Goal: Find specific page/section: Find specific page/section

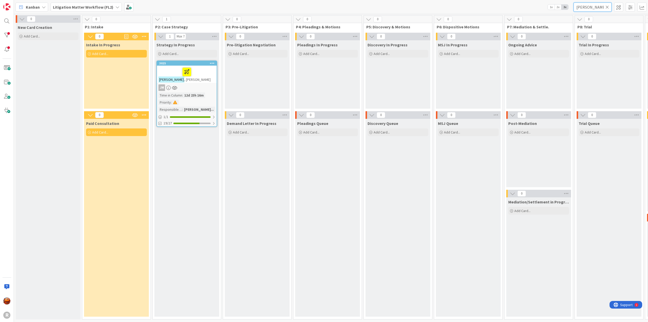
drag, startPoint x: 598, startPoint y: 8, endPoint x: 520, endPoint y: 5, distance: 78.3
click at [521, 5] on div "Kanban Litigation Matter Workflow (FL2) 1x 2x 3x [PERSON_NAME]" at bounding box center [331, 7] width 634 height 14
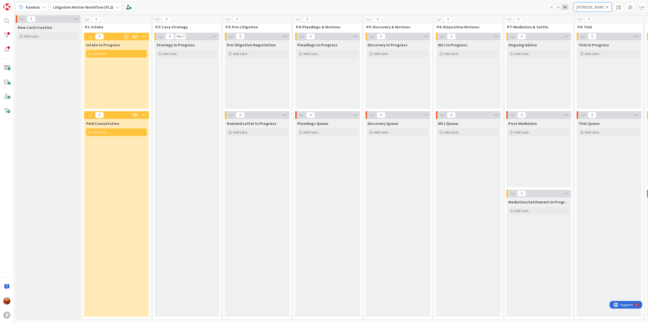
type input "[PERSON_NAME]"
click at [75, 8] on b "Litigation Matter Workflow (FL2)" at bounding box center [83, 7] width 61 height 5
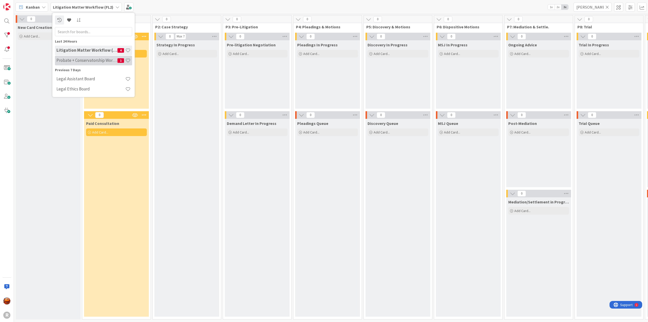
click at [74, 62] on h4 "Probate + Conservatorship Workflow (FL2)" at bounding box center [86, 60] width 61 height 5
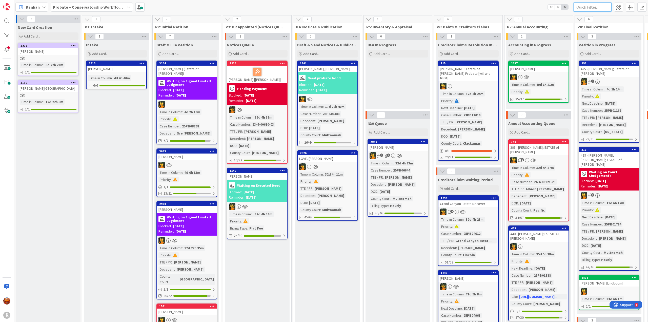
click at [592, 8] on input "text" at bounding box center [593, 7] width 38 height 9
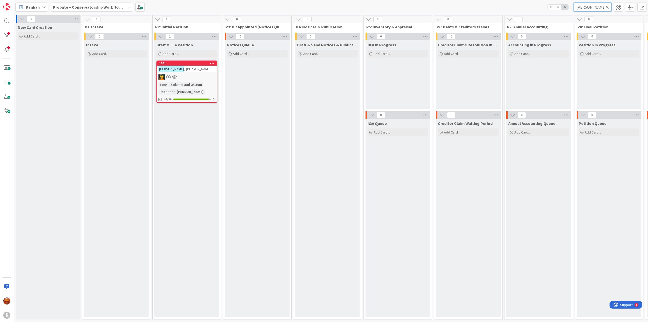
type input "[PERSON_NAME]"
click at [201, 76] on div at bounding box center [187, 77] width 60 height 7
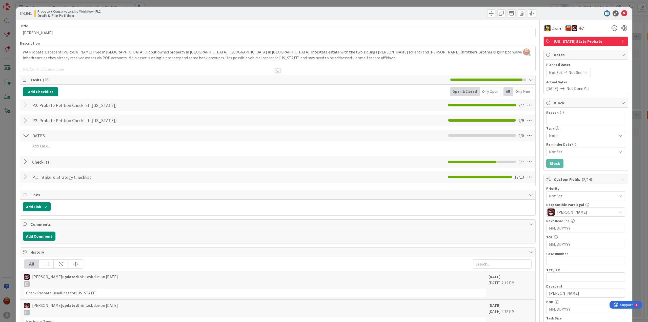
click at [6, 60] on div "ID 1541 Probate + Conservatorship Workflow (FL2) Draft & File Petition Title 13…" at bounding box center [324, 161] width 648 height 322
